Goal: Information Seeking & Learning: Learn about a topic

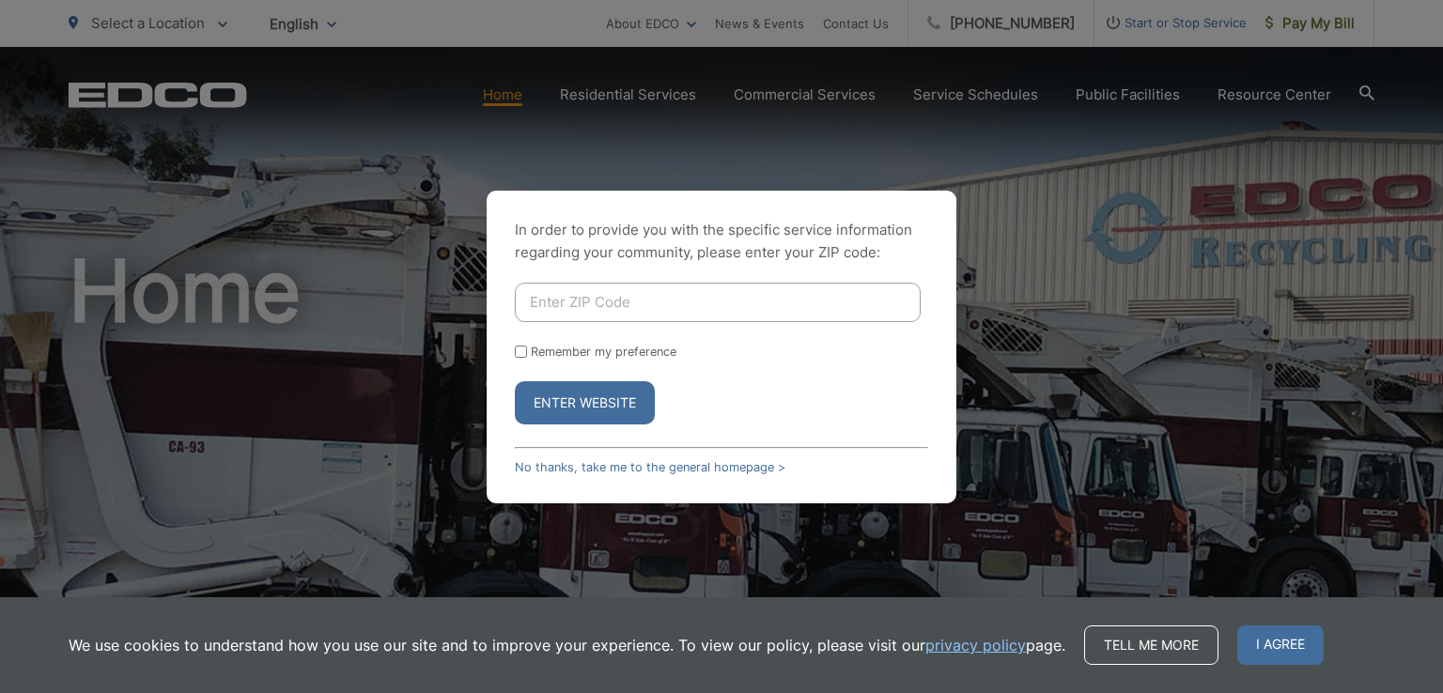
click at [669, 311] on input "Enter ZIP Code" at bounding box center [718, 302] width 406 height 39
type input "90815"
drag, startPoint x: 524, startPoint y: 347, endPoint x: 600, endPoint y: 386, distance: 85.7
click at [525, 347] on input "Remember my preference" at bounding box center [521, 352] width 12 height 12
checkbox input "true"
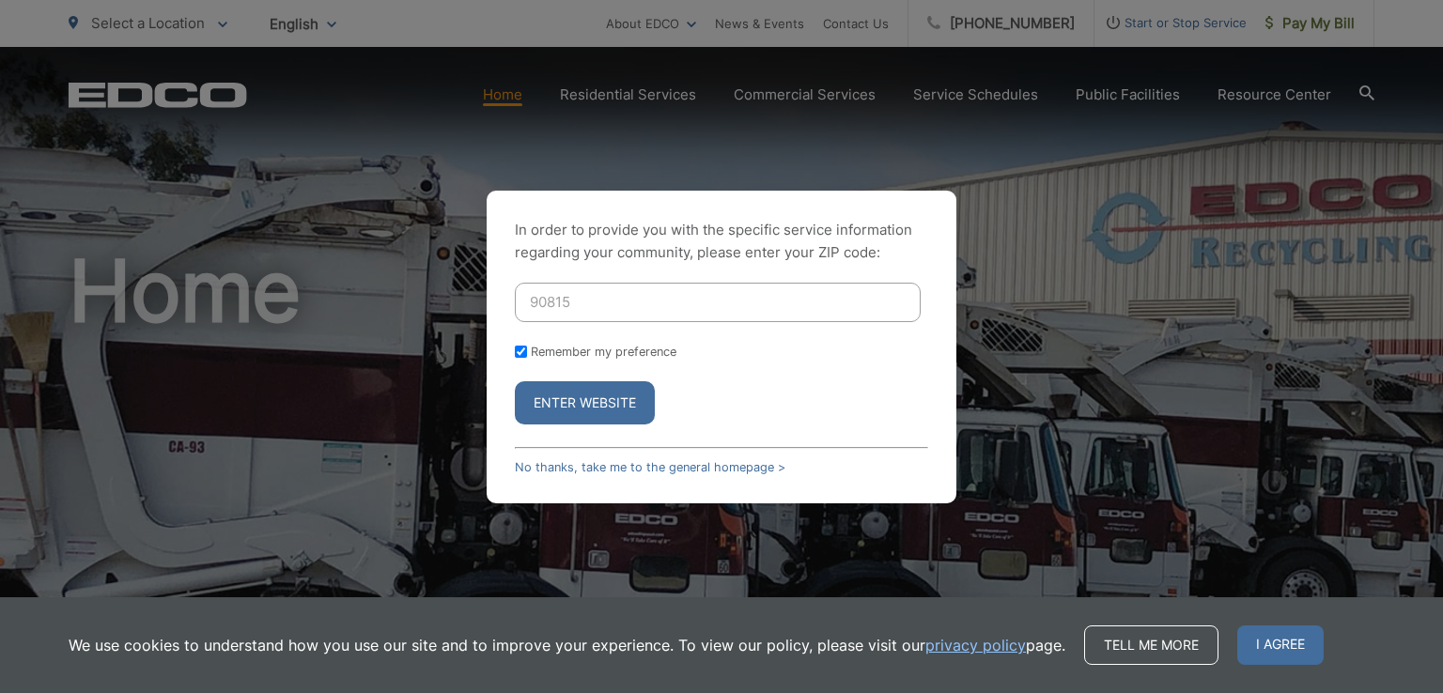
click at [609, 396] on button "Enter Website" at bounding box center [585, 403] width 140 height 43
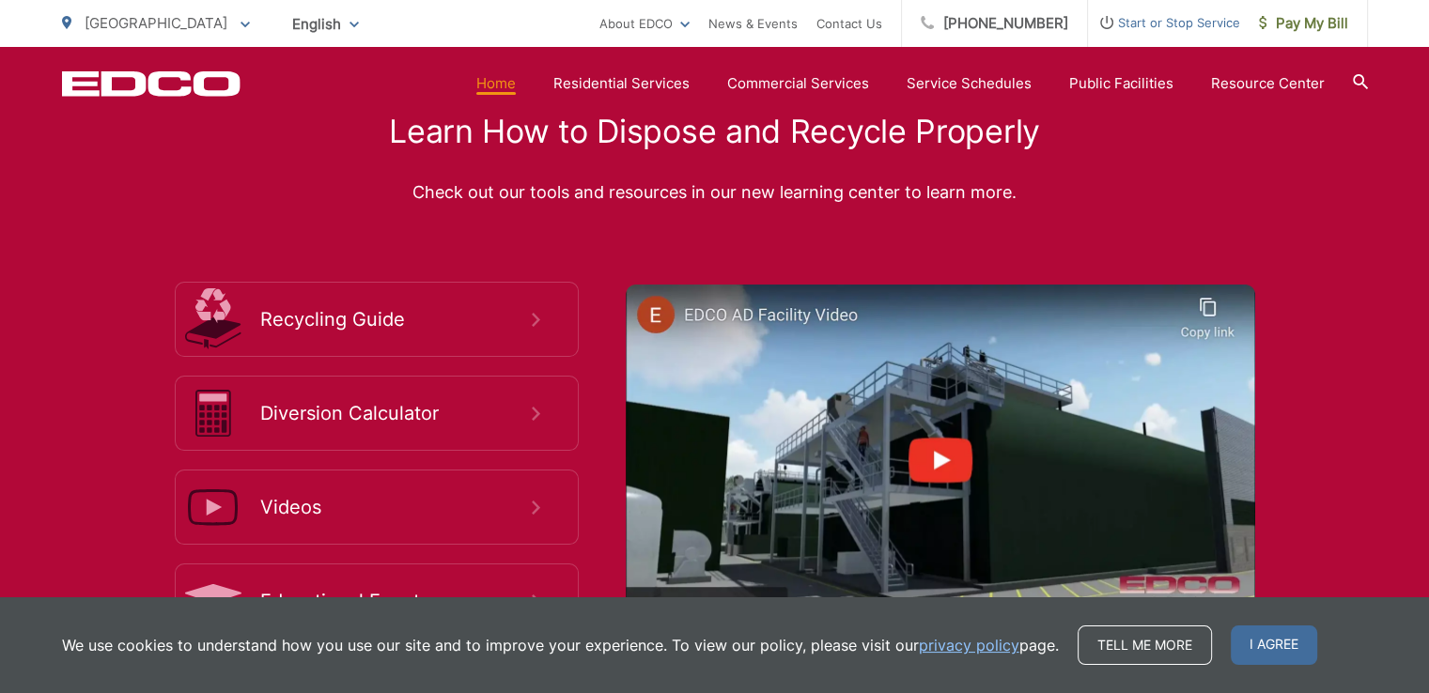
scroll to position [3383, 0]
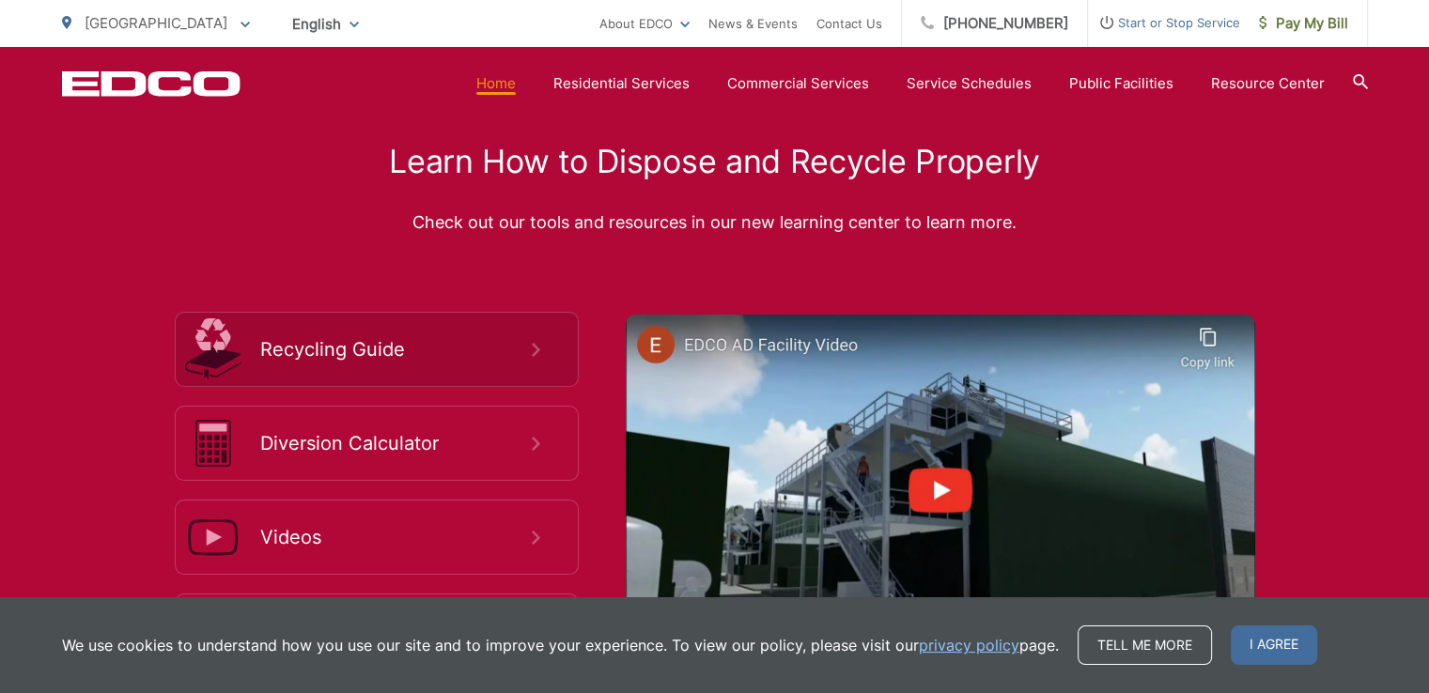
click at [526, 344] on span "Recycling Guide" at bounding box center [396, 349] width 272 height 23
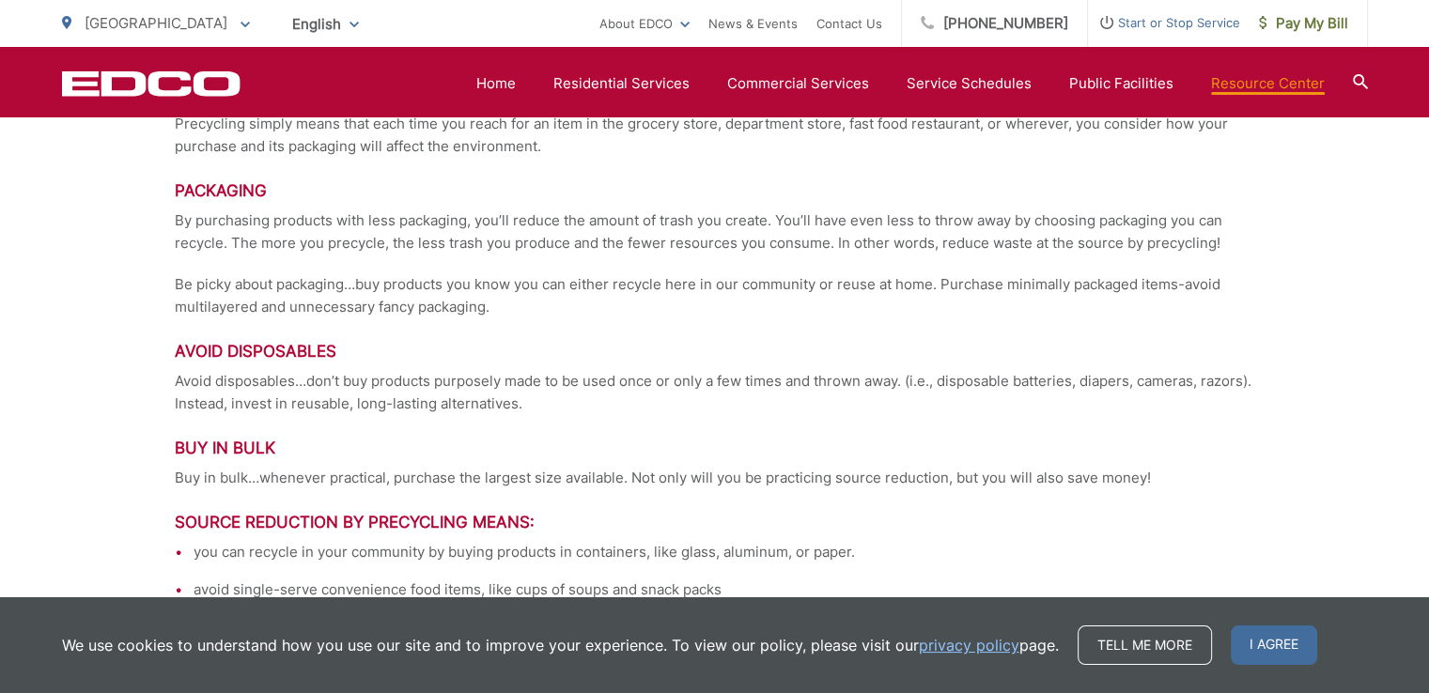
scroll to position [3498, 0]
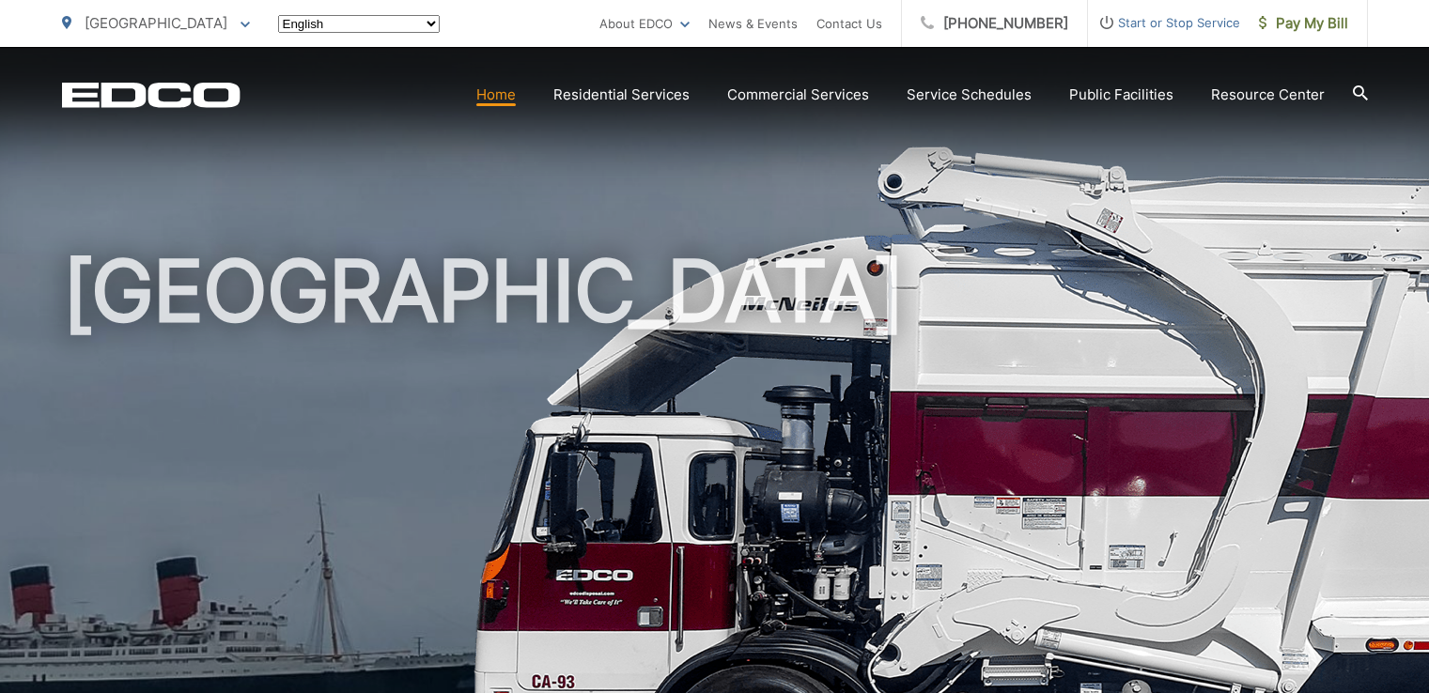
scroll to position [3383, 0]
